Goal: Task Accomplishment & Management: Use online tool/utility

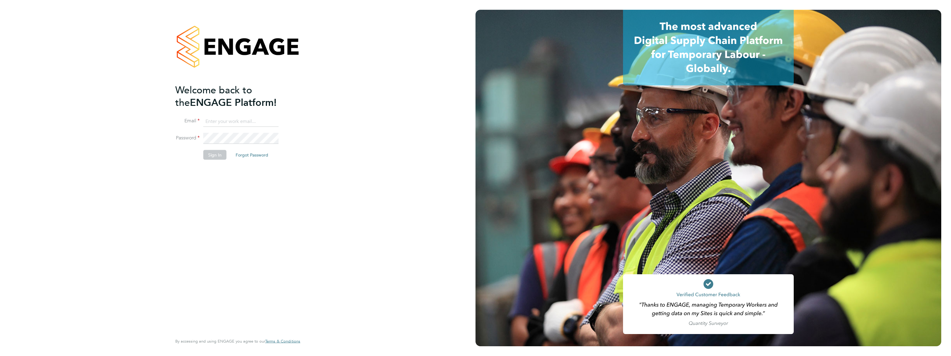
type input "bobby.aujla@vistry.co.uk"
click at [211, 150] on button "Sign In" at bounding box center [214, 155] width 23 height 10
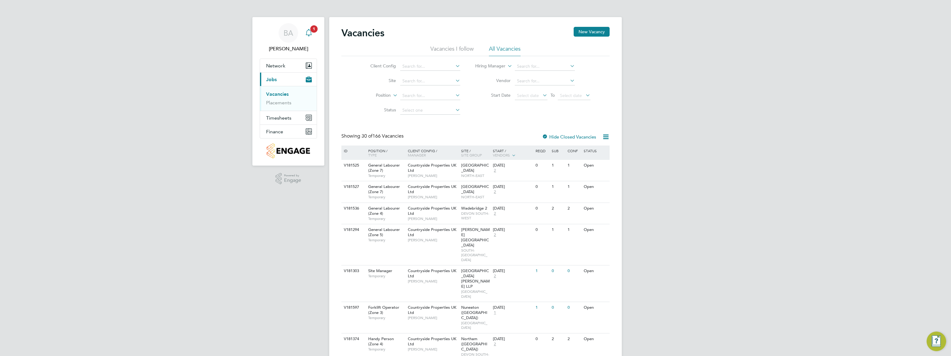
click at [307, 37] on div "Main navigation" at bounding box center [309, 33] width 12 height 12
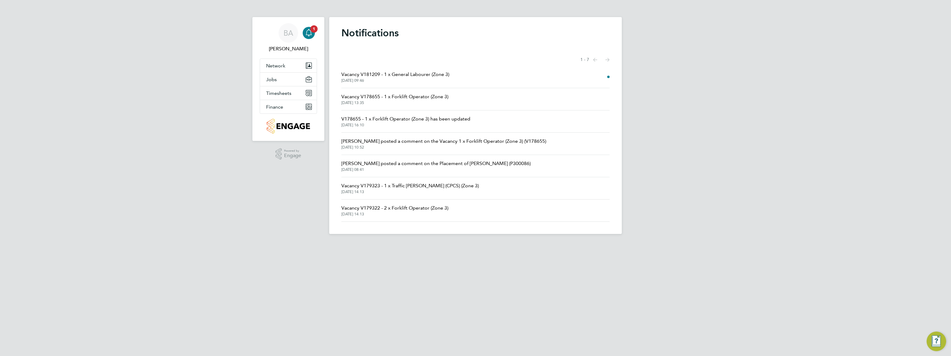
click at [430, 73] on span "Vacancy V181209 - 1 x General Labourer (Zone 3)" at bounding box center [395, 74] width 108 height 7
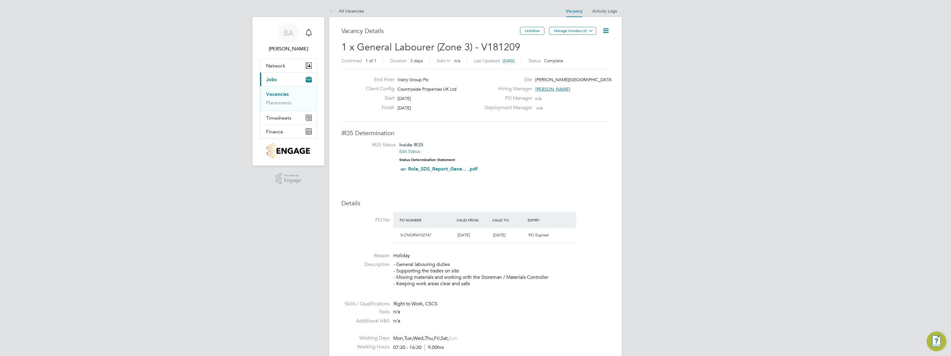
click at [270, 95] on link "Vacancies" at bounding box center [277, 94] width 23 height 6
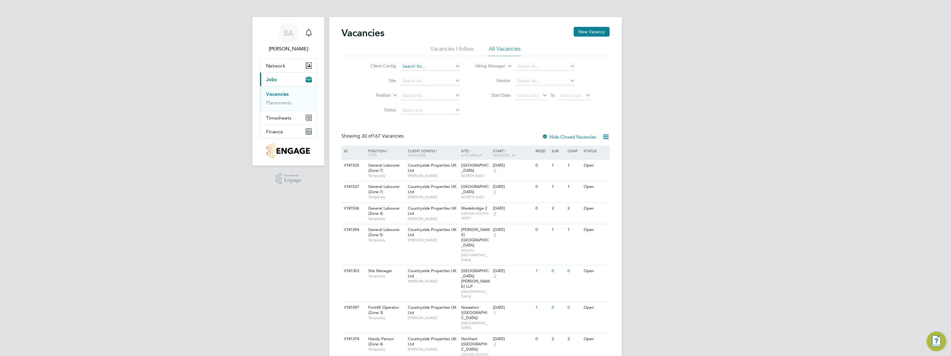
click at [453, 64] on input at bounding box center [430, 66] width 60 height 9
click at [451, 138] on li "Countryside Properties UK Ltd" at bounding box center [478, 141] width 156 height 8
type input "Countryside Properties UK Ltd"
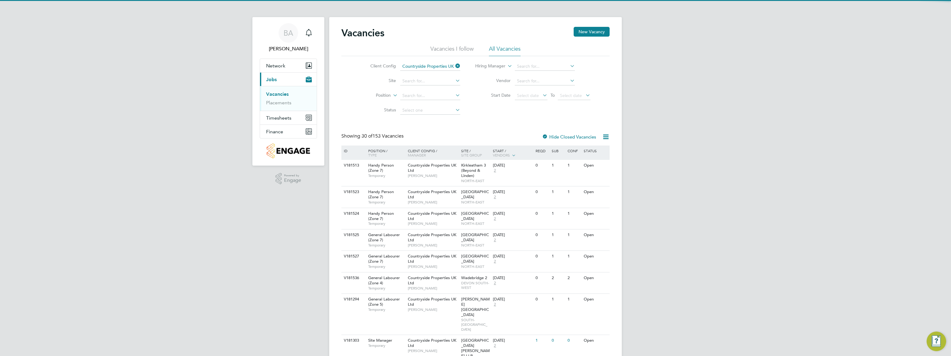
click at [460, 80] on li "Site" at bounding box center [410, 81] width 115 height 15
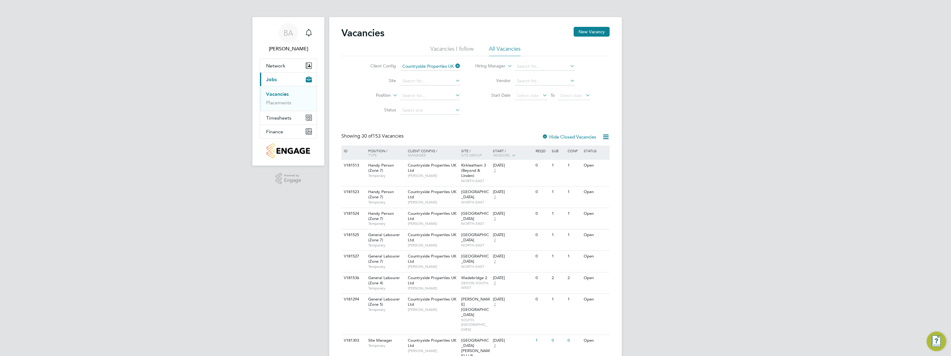
click at [454, 80] on icon at bounding box center [454, 80] width 0 height 9
click at [430, 98] on li "[PERSON_NAME] tree - PH1B" at bounding box center [431, 97] width 63 height 8
type input "Collingtree - PH1B"
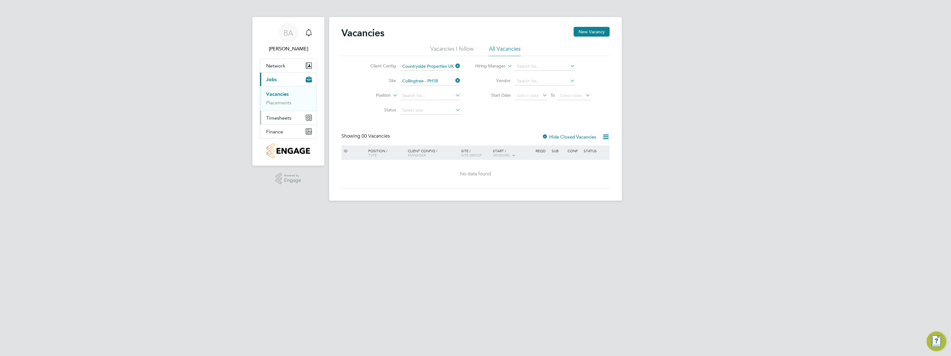
click at [286, 118] on span "Timesheets" at bounding box center [278, 118] width 25 height 6
click at [276, 117] on span "Timesheets" at bounding box center [278, 118] width 25 height 6
click at [278, 109] on link "Timesheets" at bounding box center [278, 108] width 25 height 6
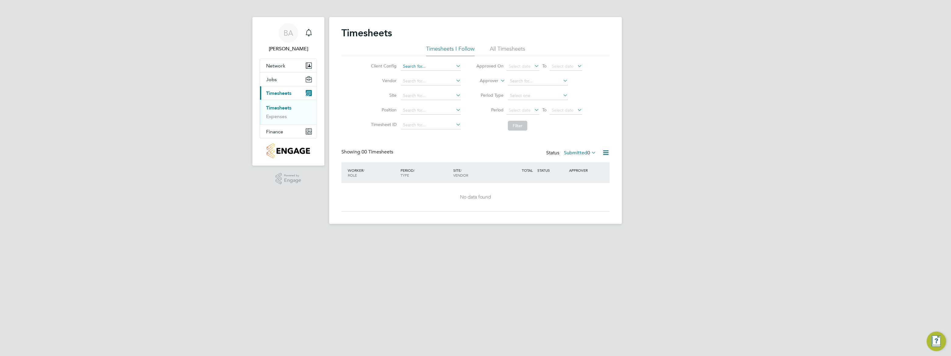
click at [450, 65] on input at bounding box center [431, 66] width 60 height 9
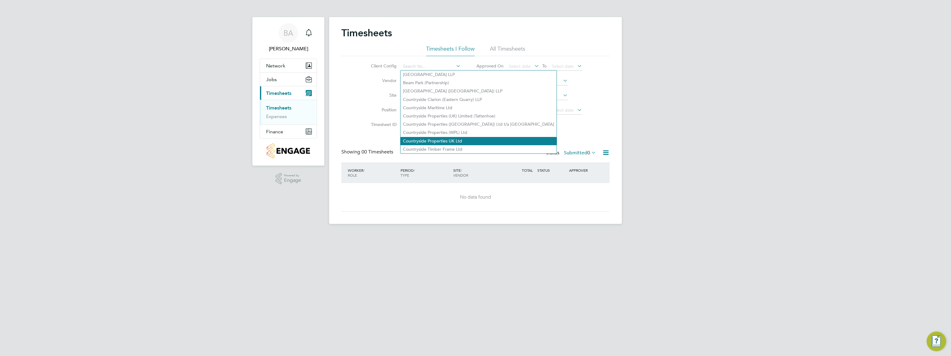
click at [462, 137] on li "Countryside Properties UK Ltd" at bounding box center [478, 141] width 156 height 8
type input "Countryside Properties UK Ltd"
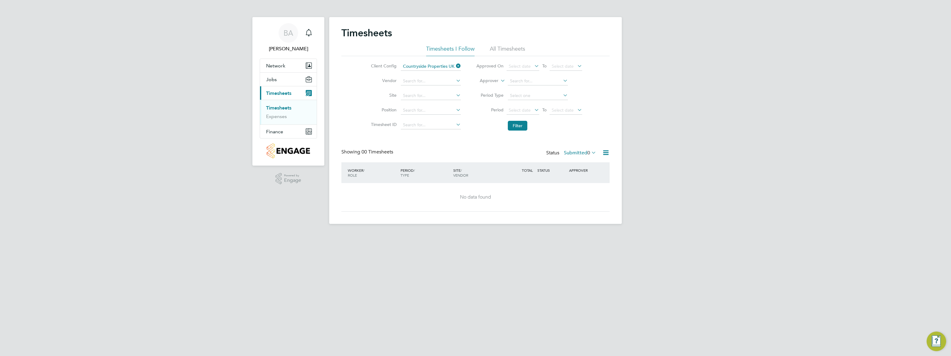
click at [455, 64] on icon at bounding box center [455, 66] width 0 height 9
click at [456, 91] on input at bounding box center [431, 95] width 60 height 9
click at [431, 113] on li "[PERSON_NAME] tree - PH1B" at bounding box center [431, 112] width 63 height 8
type input "Collingtree - PH1B"
click at [518, 129] on button "Filter" at bounding box center [517, 126] width 19 height 10
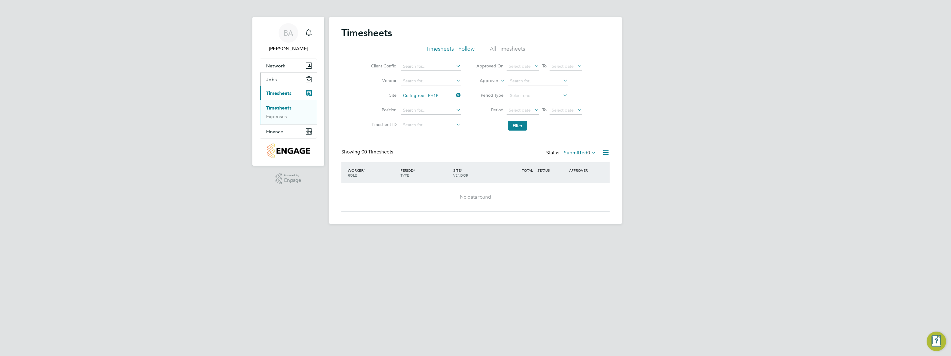
click at [271, 79] on span "Jobs" at bounding box center [271, 79] width 11 height 6
drag, startPoint x: 277, startPoint y: 86, endPoint x: 278, endPoint y: 90, distance: 3.8
click at [278, 90] on ul "Vacancies Placements" at bounding box center [288, 98] width 57 height 25
drag, startPoint x: 278, startPoint y: 90, endPoint x: 278, endPoint y: 94, distance: 5.0
click at [278, 94] on link "Vacancies" at bounding box center [277, 94] width 22 height 6
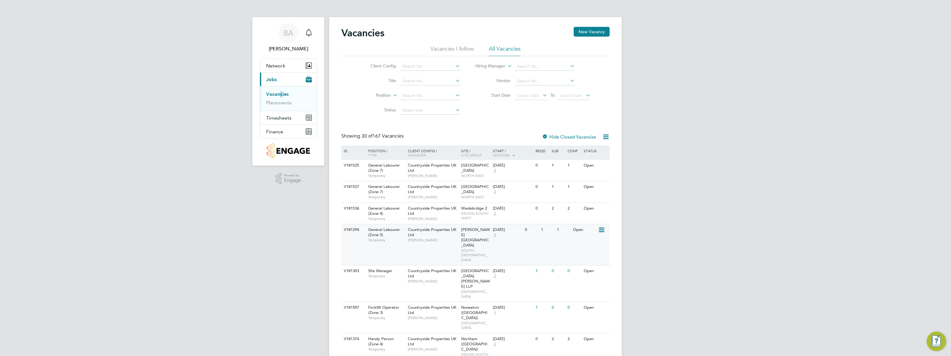
click at [431, 230] on span "Countryside Properties UK Ltd" at bounding box center [432, 232] width 48 height 10
click at [439, 81] on input at bounding box center [430, 81] width 60 height 9
click at [437, 97] on li "Collingtree - PH1B" at bounding box center [430, 97] width 60 height 8
type input "Collingtree - PH1B"
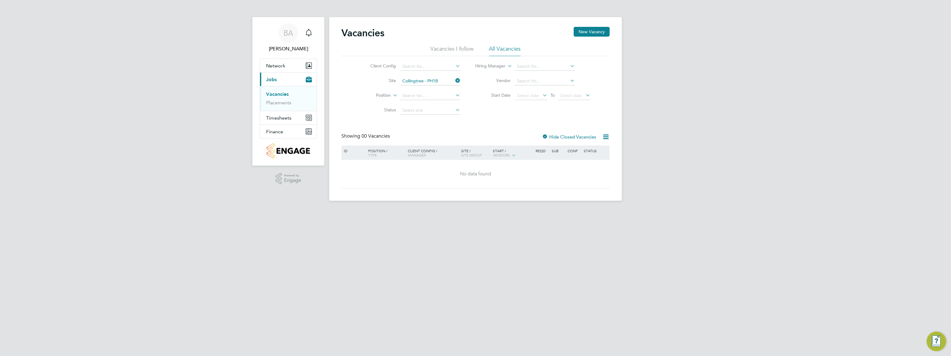
click at [577, 134] on label "Hide Closed Vacancies" at bounding box center [569, 137] width 54 height 6
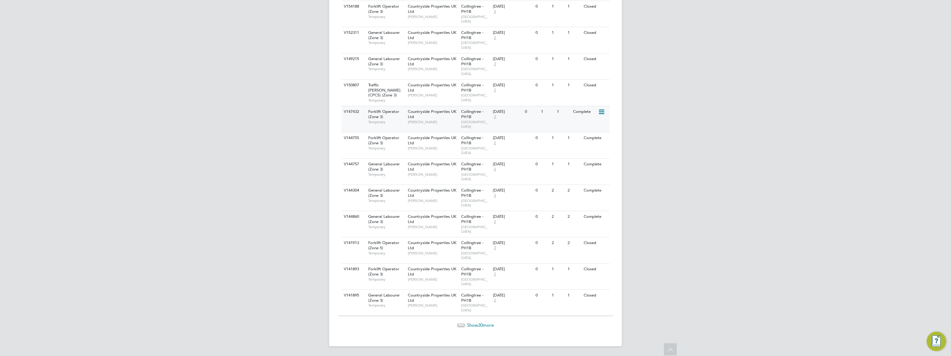
scroll to position [771, 0]
click at [480, 325] on span "30" at bounding box center [480, 325] width 5 height 6
click at [478, 326] on span "Show 8 more" at bounding box center [480, 325] width 24 height 6
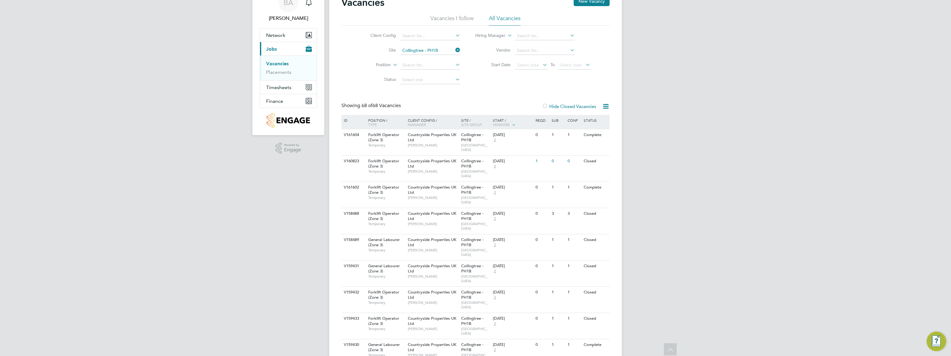
scroll to position [0, 0]
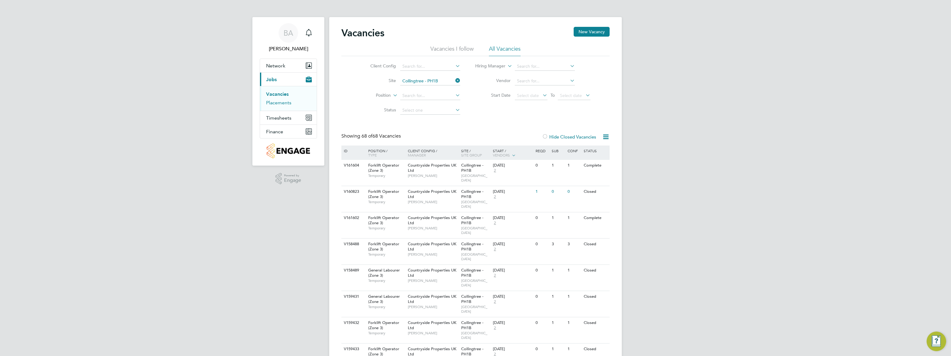
click at [282, 102] on link "Placements" at bounding box center [278, 103] width 25 height 6
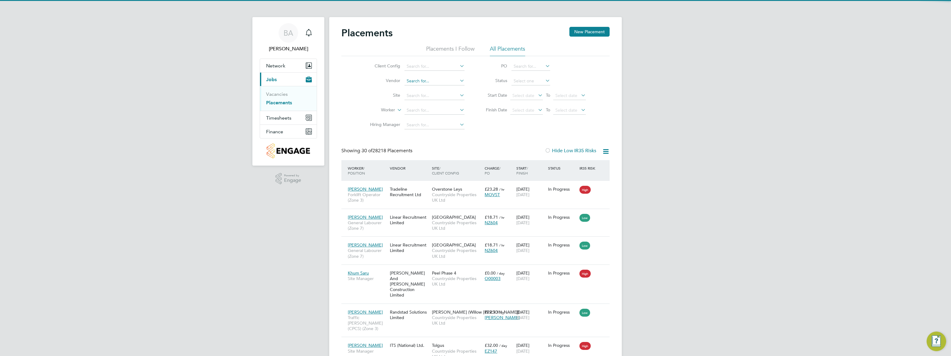
scroll to position [23, 53]
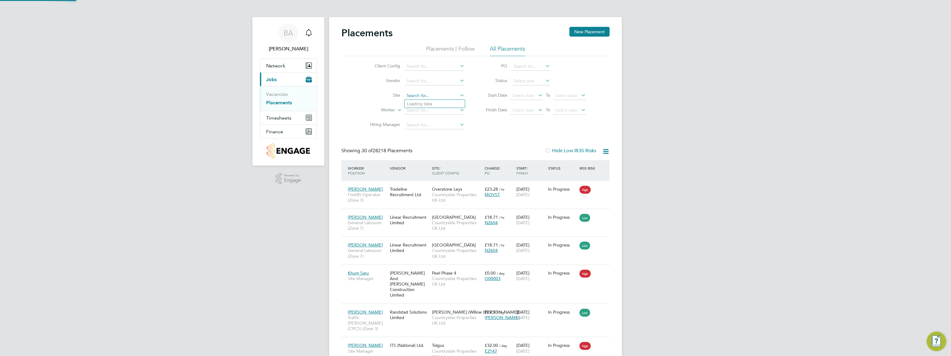
click at [424, 94] on input at bounding box center [434, 95] width 60 height 9
click at [444, 113] on li "Collingtree - PH1B" at bounding box center [434, 112] width 60 height 8
type input "Collingtree - PH1B"
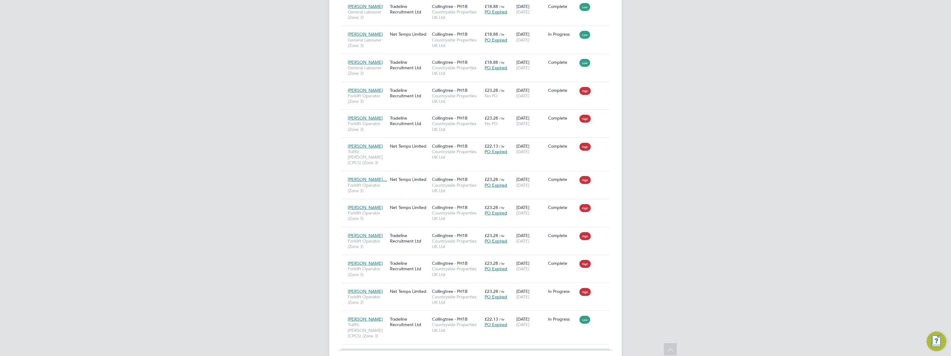
click at [469, 355] on span "Show 30 more" at bounding box center [480, 359] width 27 height 6
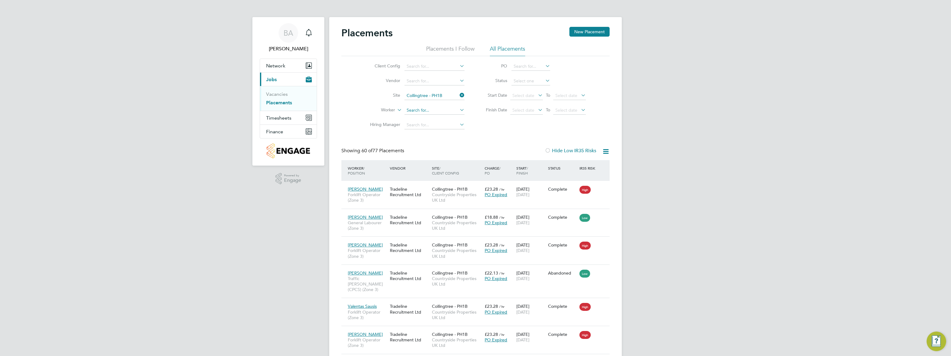
click at [427, 113] on input at bounding box center [434, 110] width 60 height 9
type input "j"
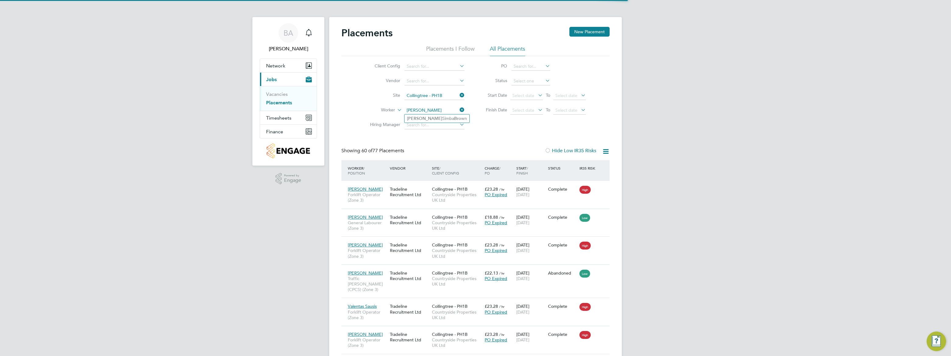
type input "[PERSON_NAME] Simba [PERSON_NAME]"
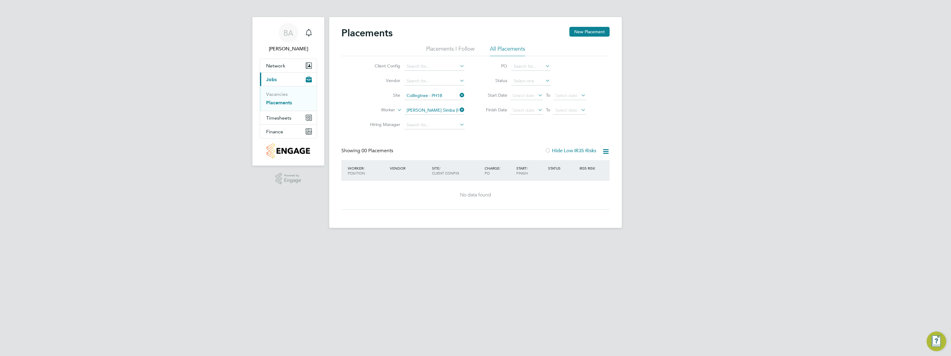
click at [458, 109] on icon at bounding box center [458, 109] width 0 height 9
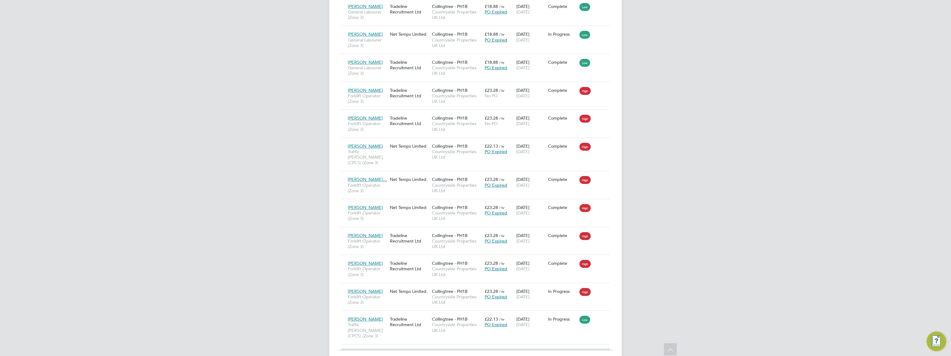
click at [483, 355] on span "30" at bounding box center [480, 359] width 5 height 6
